Goal: Transaction & Acquisition: Purchase product/service

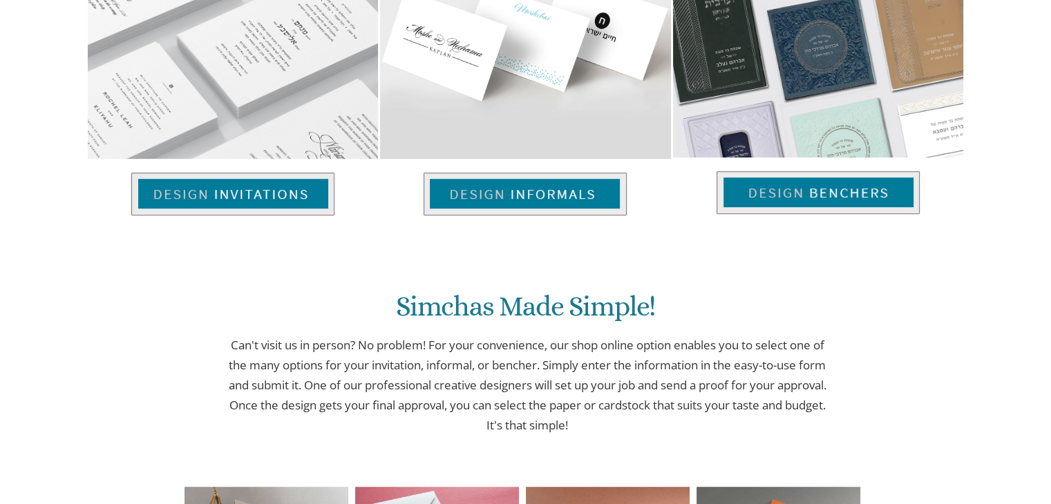
scroll to position [866, 0]
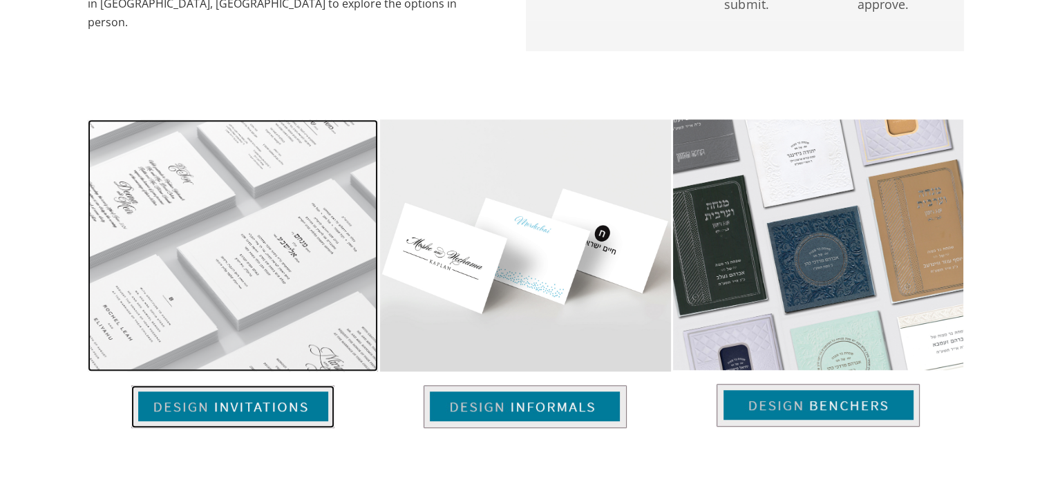
click at [280, 401] on img at bounding box center [232, 406] width 203 height 43
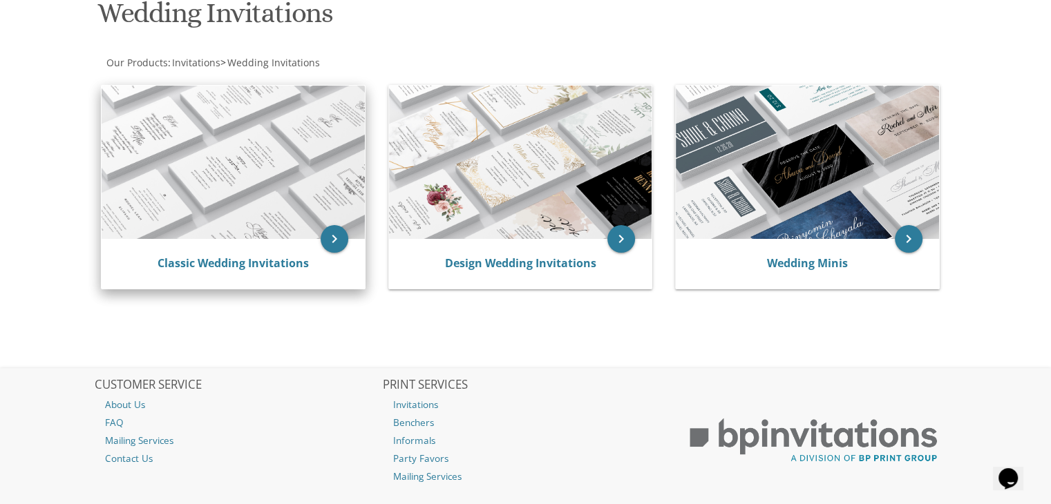
click at [271, 225] on img at bounding box center [233, 162] width 263 height 153
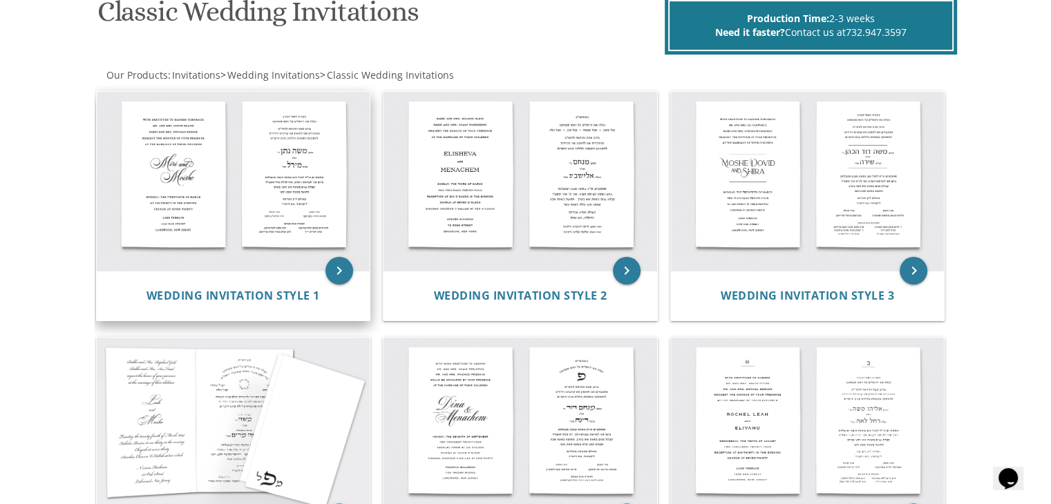
click at [230, 271] on div "Wedding Invitation Style 1" at bounding box center [234, 296] width 274 height 50
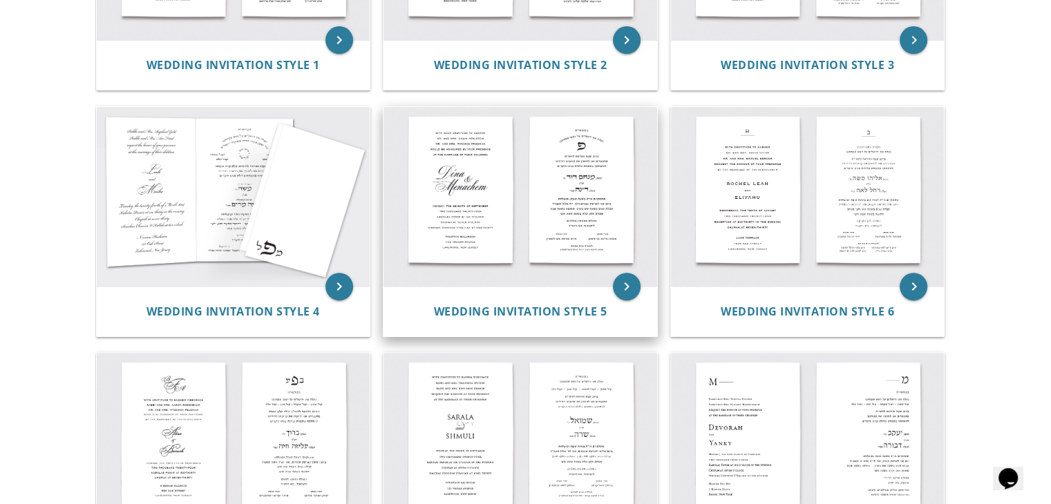
scroll to position [470, 0]
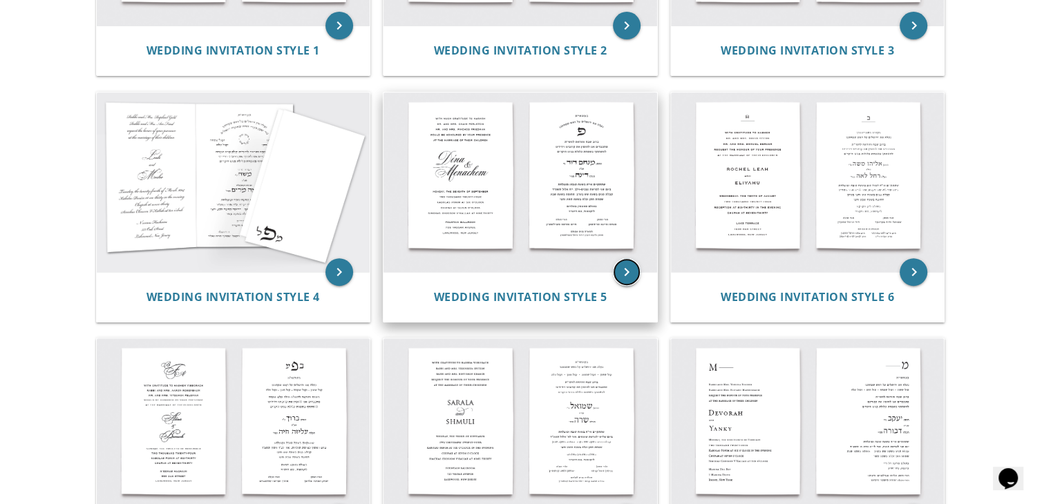
click at [633, 278] on icon "keyboard_arrow_right" at bounding box center [627, 272] width 28 height 28
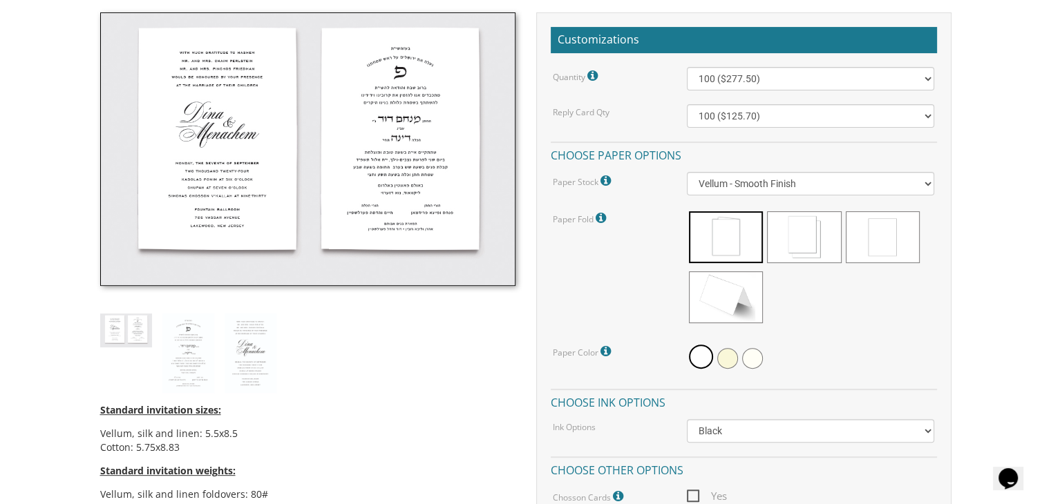
scroll to position [390, 0]
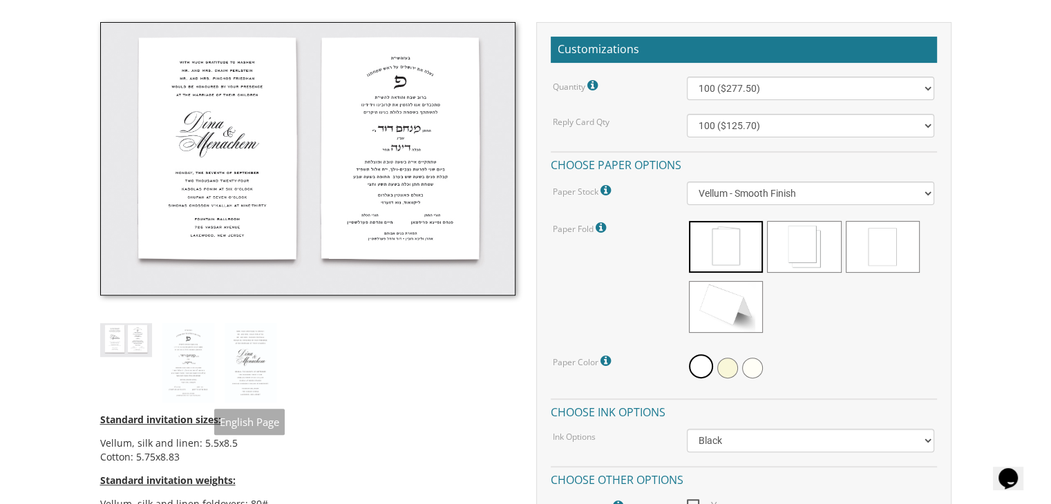
click at [217, 366] on div "Standard invitation sizes: Vellum, silk and linen: 5.5x8.5 Cotton: 5.75x8.83 St…" at bounding box center [308, 355] width 436 height 667
click at [198, 368] on img at bounding box center [188, 363] width 52 height 80
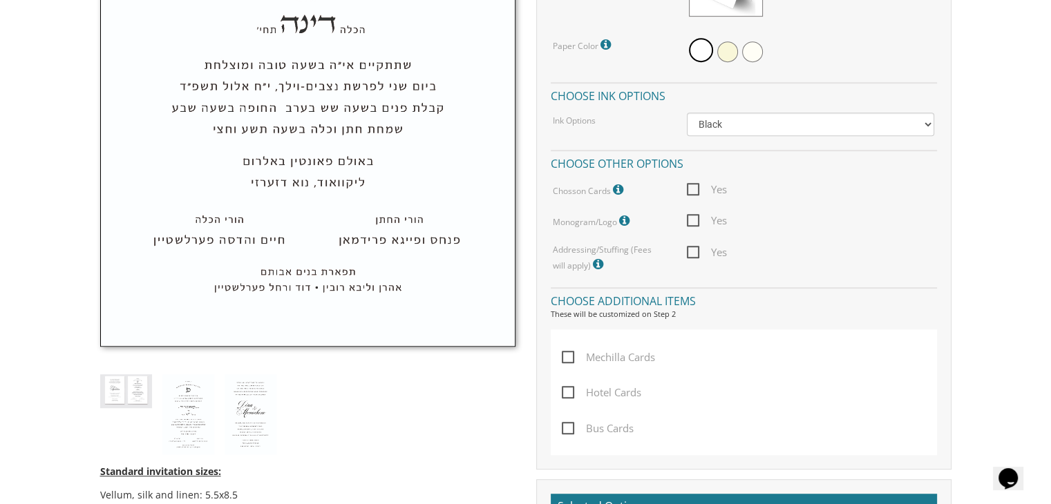
scroll to position [738, 0]
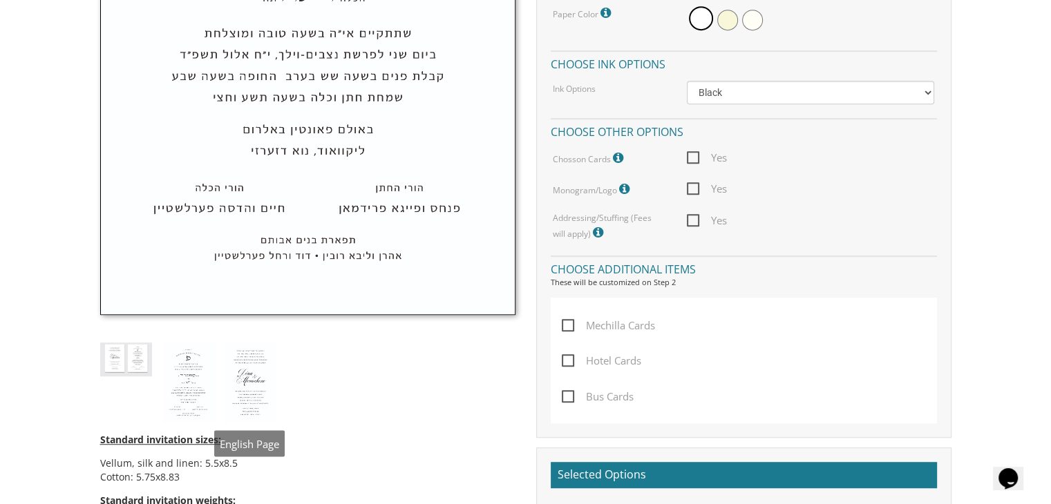
click at [254, 372] on img at bounding box center [251, 383] width 52 height 80
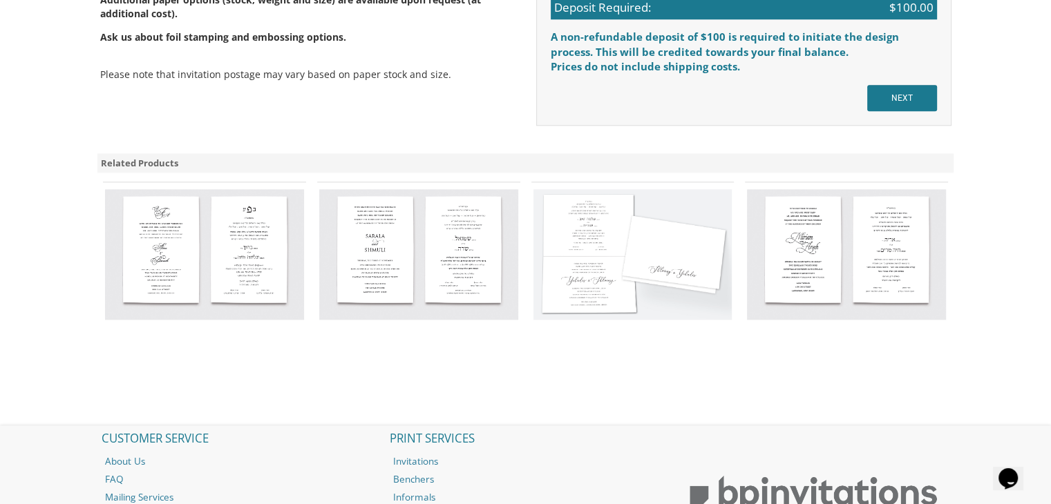
scroll to position [1340, 0]
